Goal: Information Seeking & Learning: Learn about a topic

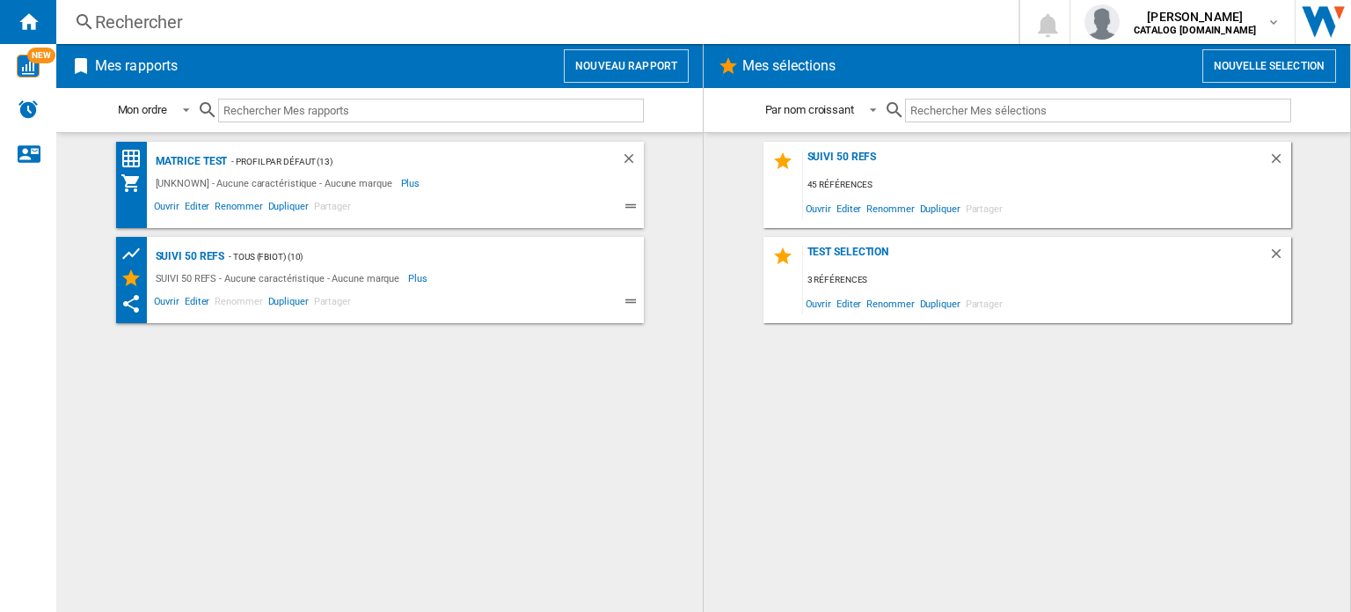
click at [179, 18] on div "Rechercher" at bounding box center [534, 22] width 878 height 25
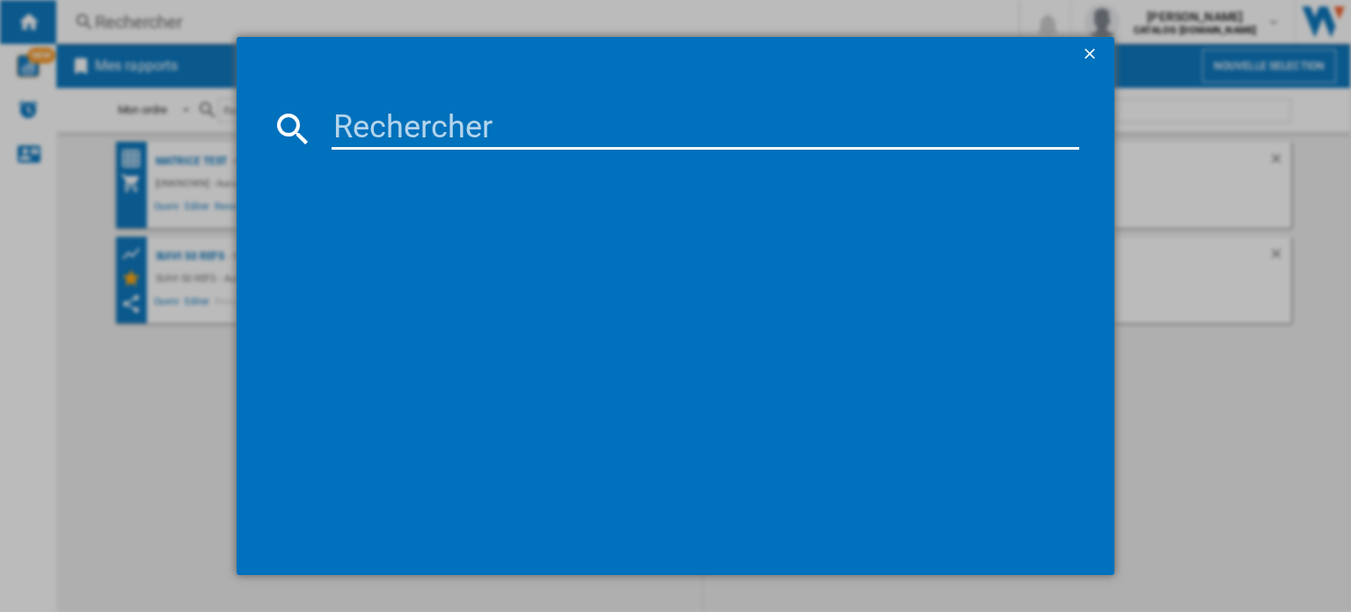
click at [517, 125] on input at bounding box center [706, 128] width 748 height 42
type input "ea897"
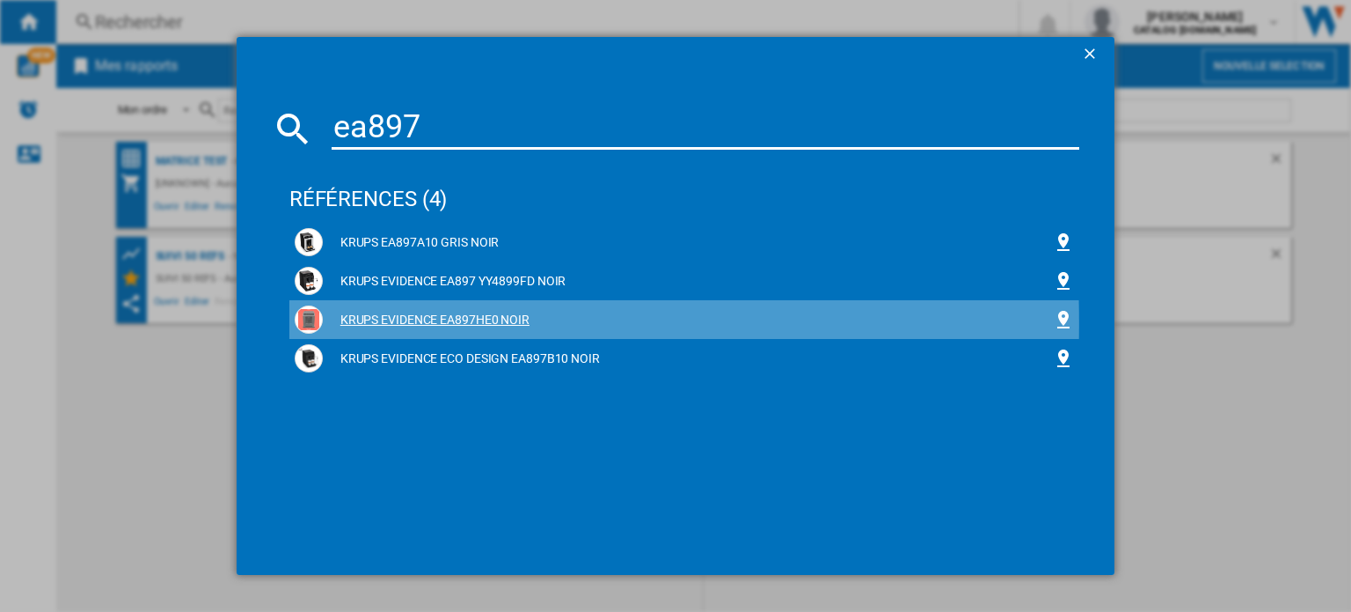
click at [419, 323] on div "KRUPS EVIDENCE EA897HE0 NOIR" at bounding box center [688, 320] width 730 height 18
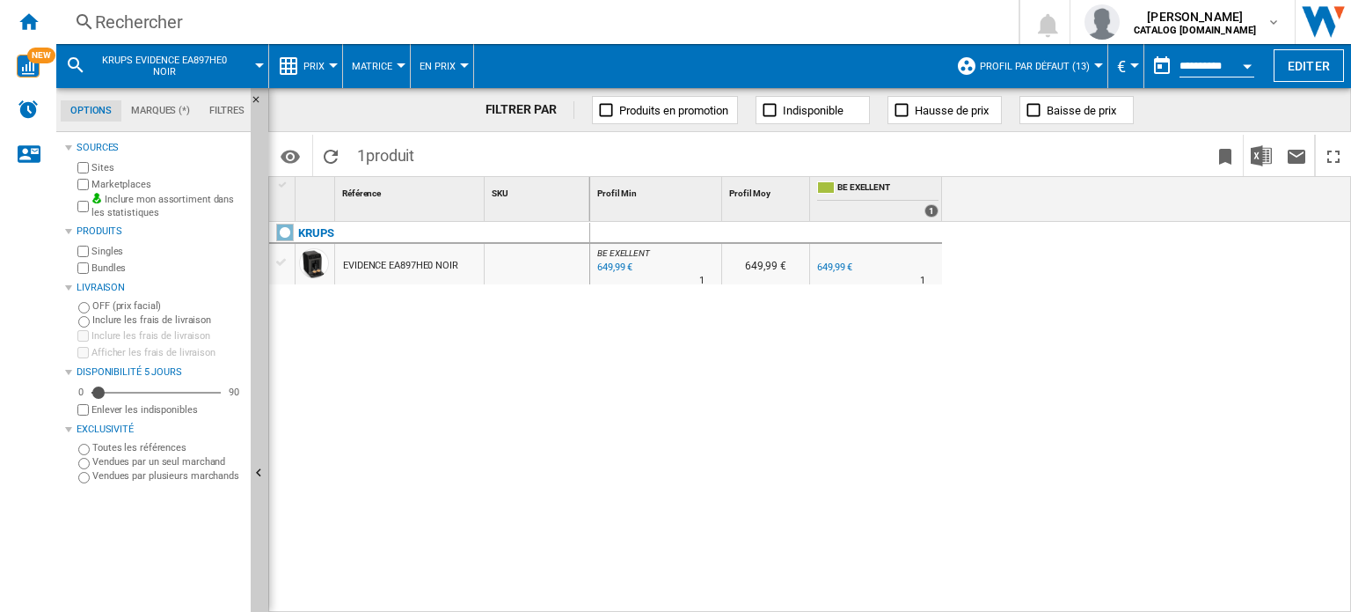
click at [330, 63] on div at bounding box center [333, 65] width 9 height 4
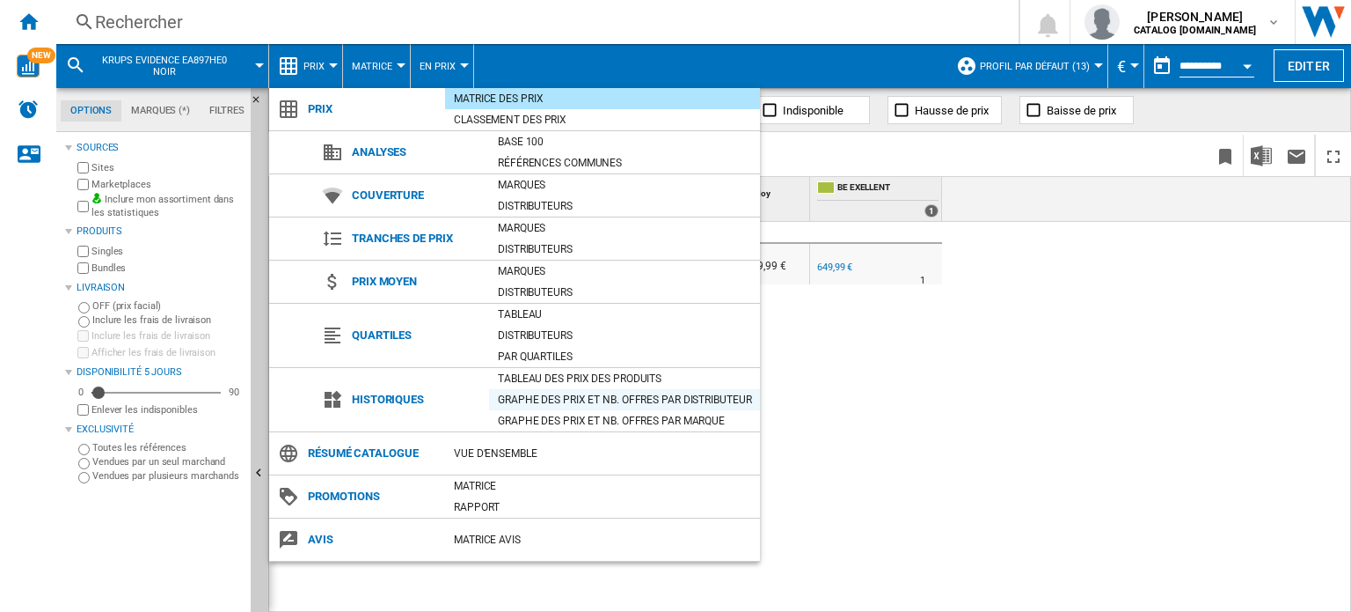
click at [533, 400] on div "Graphe des prix et nb. offres par distributeur" at bounding box center [624, 400] width 271 height 18
